Goal: Information Seeking & Learning: Learn about a topic

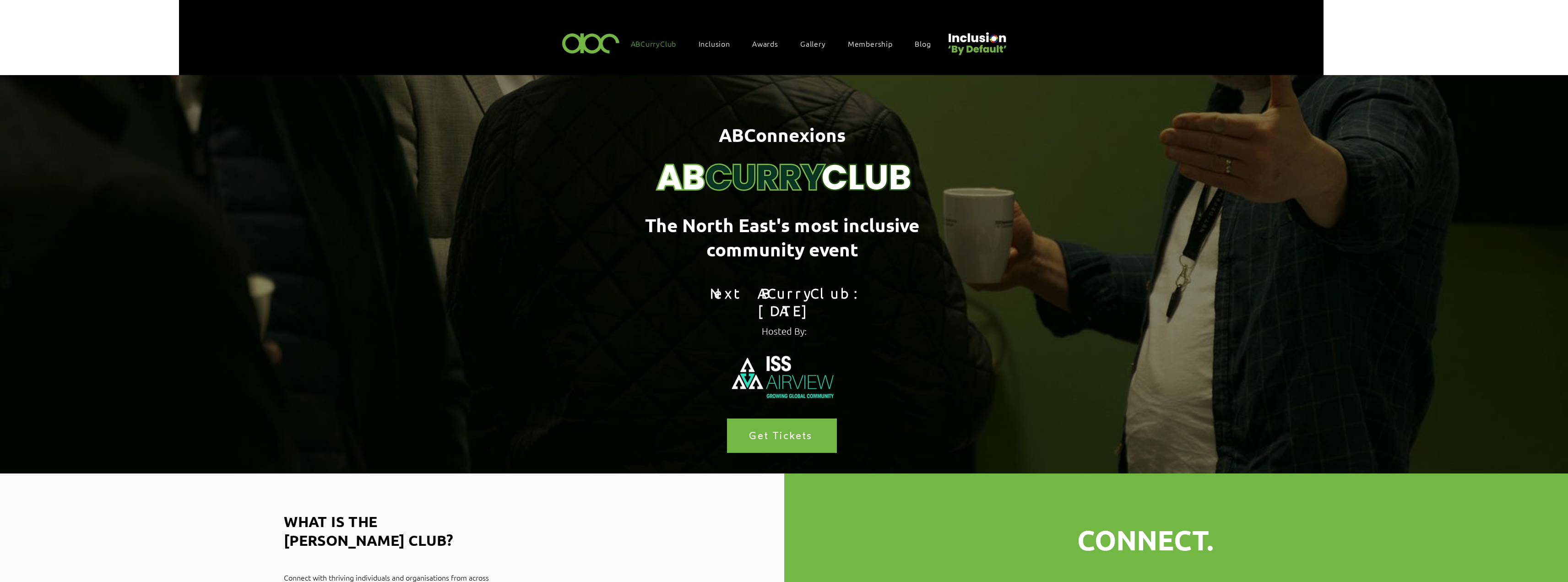
click at [667, 41] on span "ABCurryClub" at bounding box center [653, 44] width 45 height 10
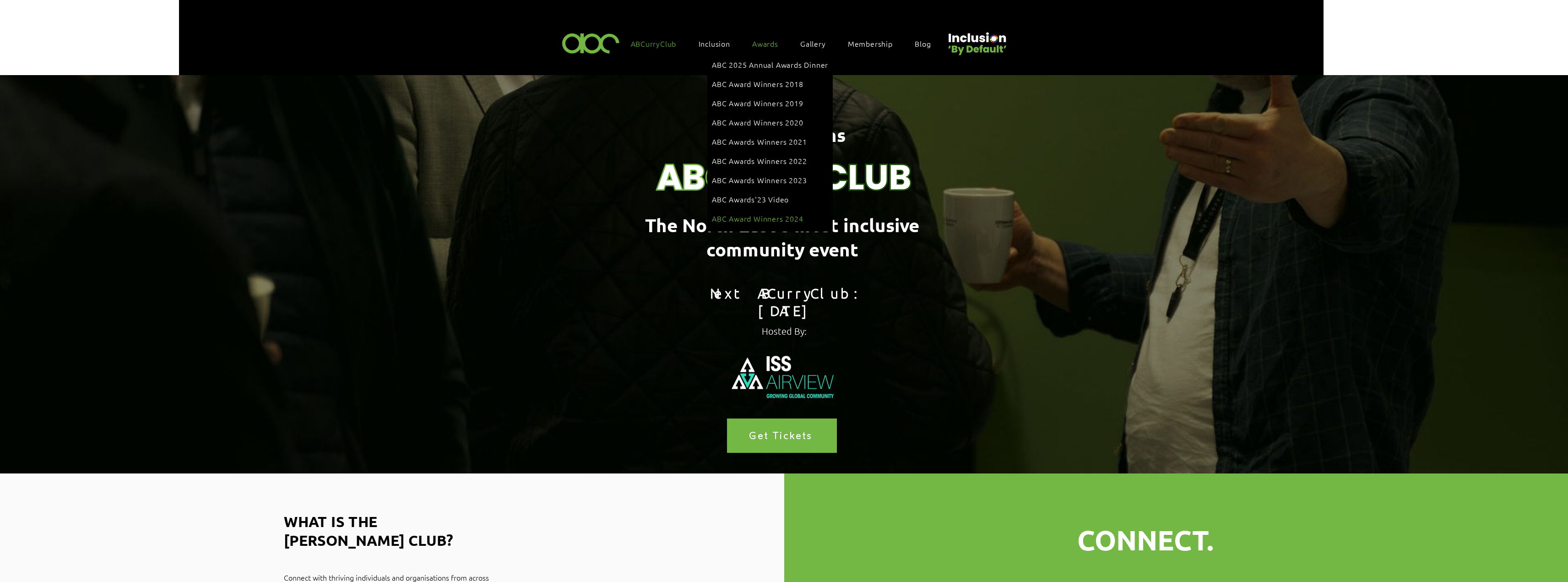
click at [763, 210] on link "ABC Award Winners 2024" at bounding box center [770, 218] width 116 height 17
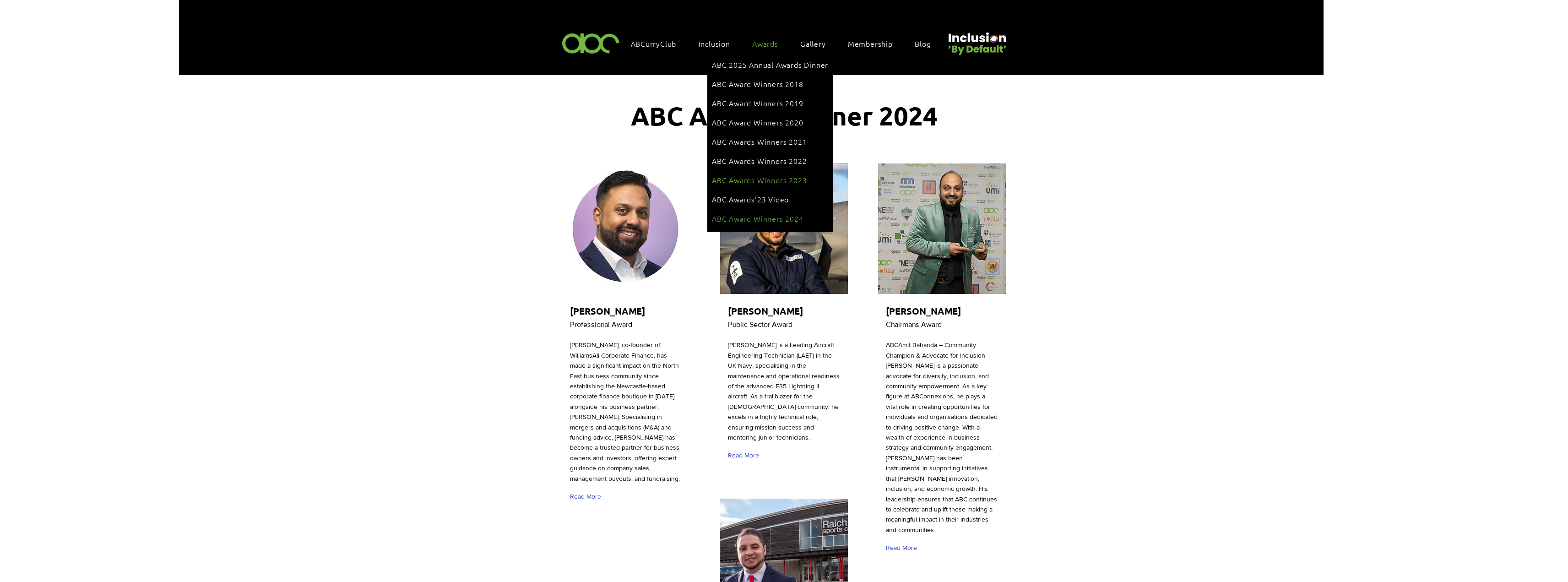
click at [776, 175] on span "ABC Awards Winners 2023" at bounding box center [759, 180] width 95 height 10
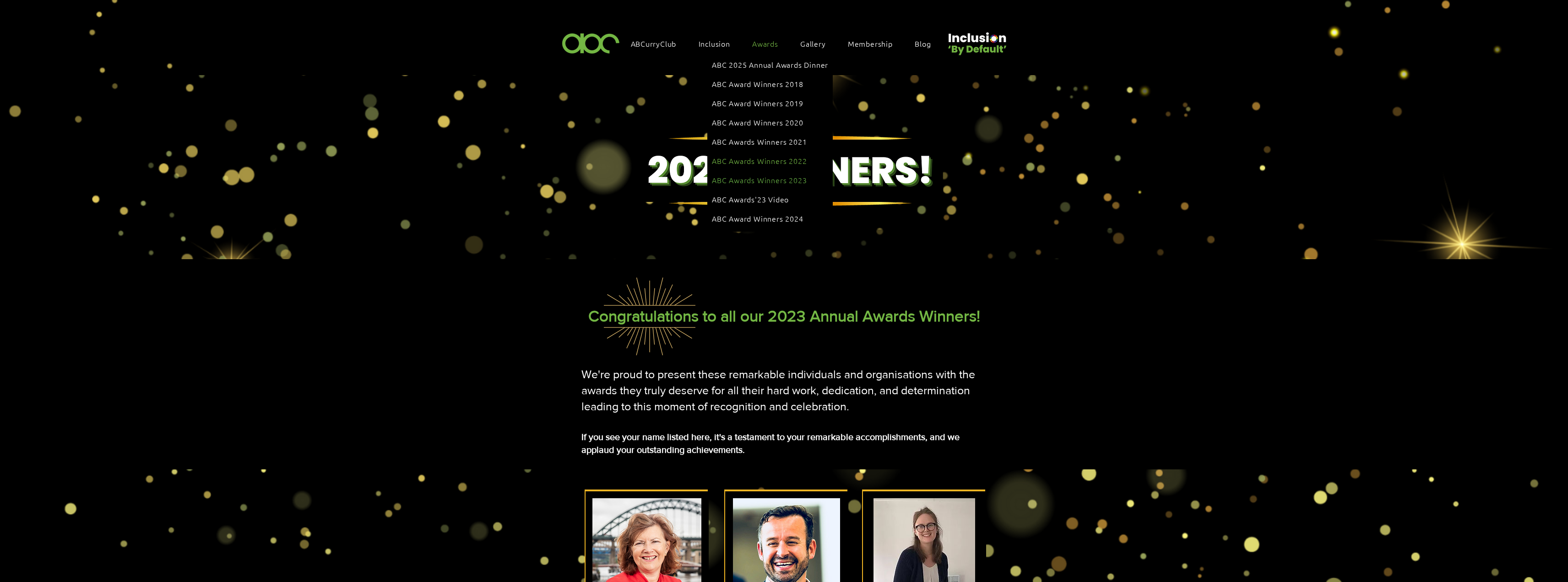
click at [764, 152] on link "ABC Awards Winners 2022" at bounding box center [770, 160] width 116 height 17
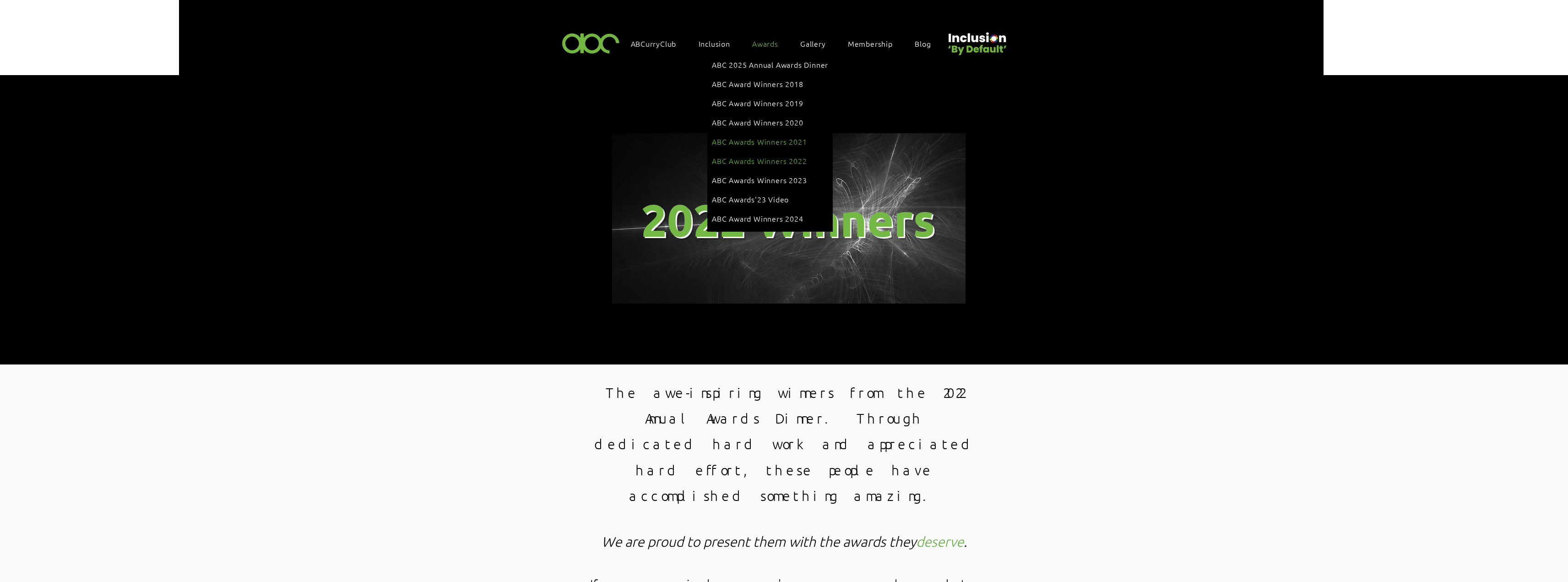
click at [766, 133] on link "ABC Awards Winners 2021" at bounding box center [770, 141] width 116 height 17
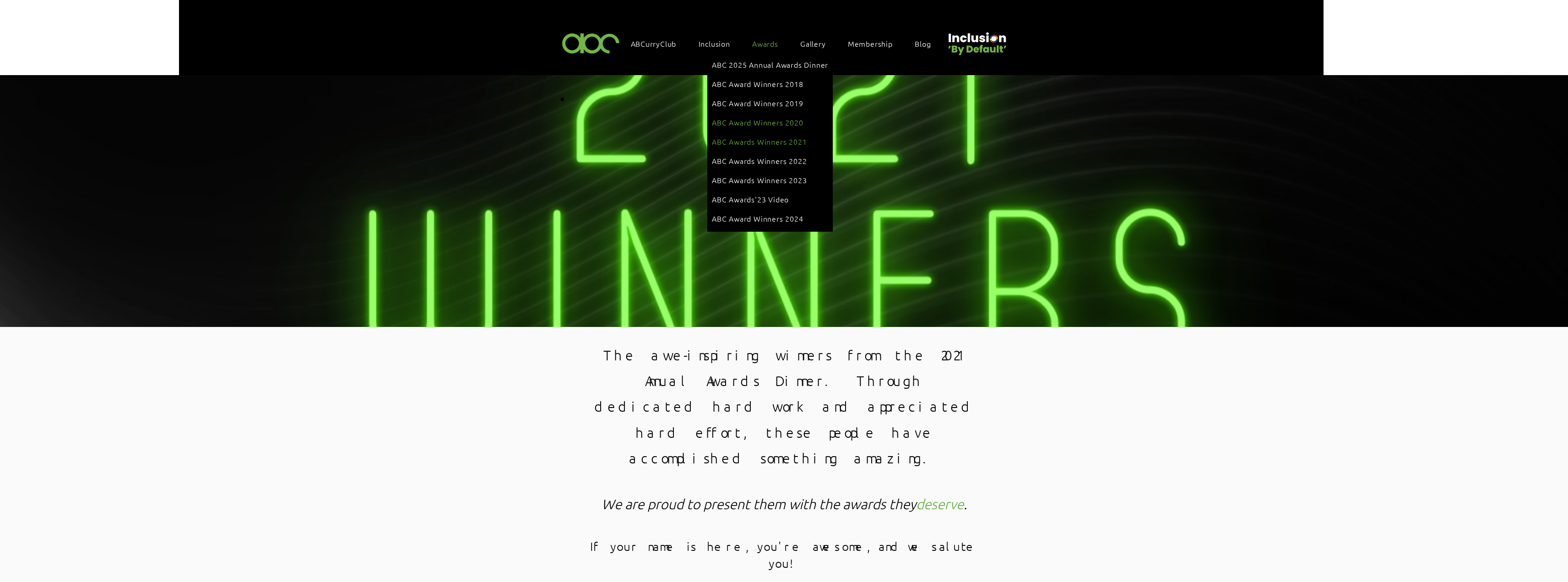
click at [763, 113] on link "ABC Award Winners 2020" at bounding box center [770, 122] width 116 height 17
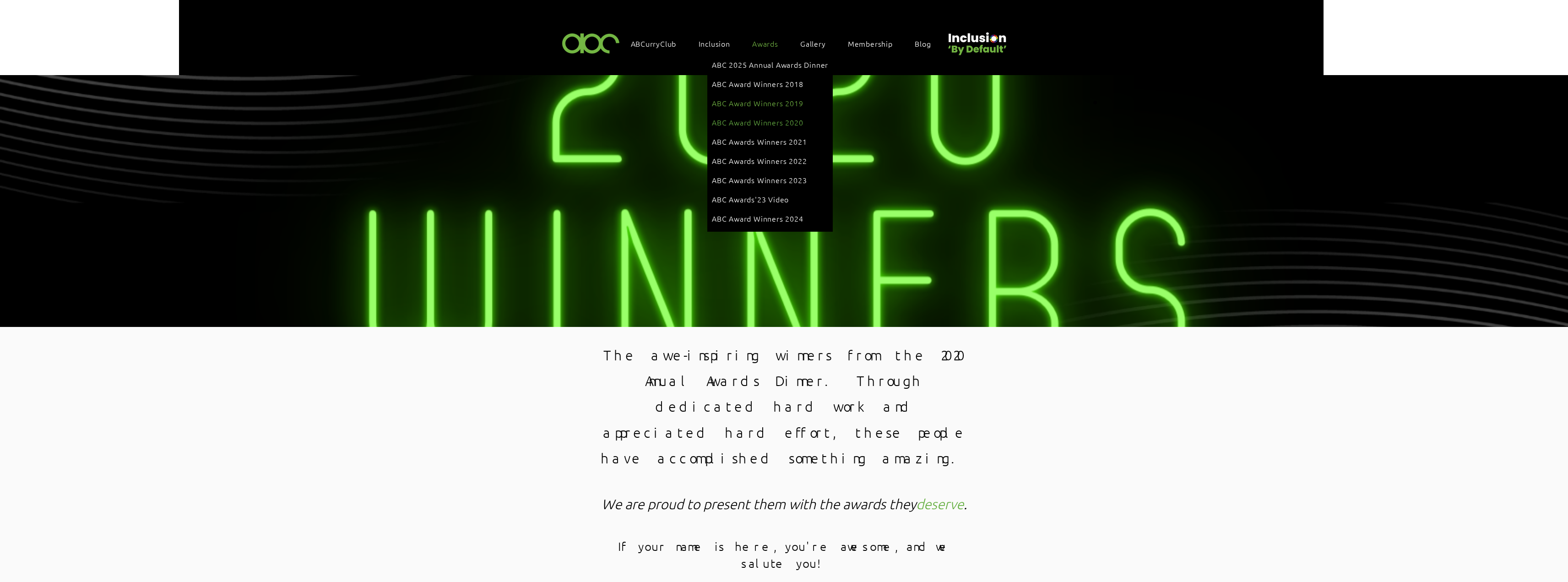
click at [769, 106] on link "ABC Award Winners 2019" at bounding box center [770, 103] width 116 height 17
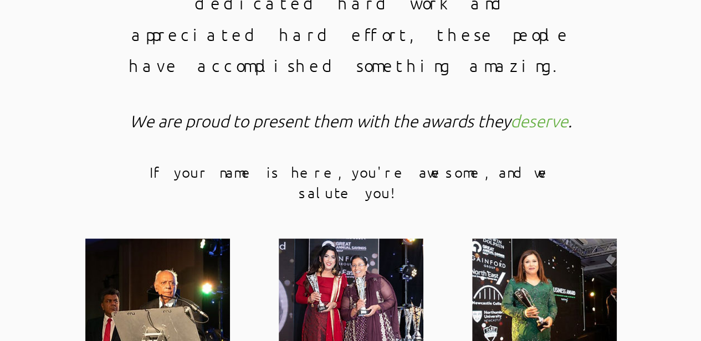
scroll to position [610, 0]
